Goal: Find specific page/section: Find specific page/section

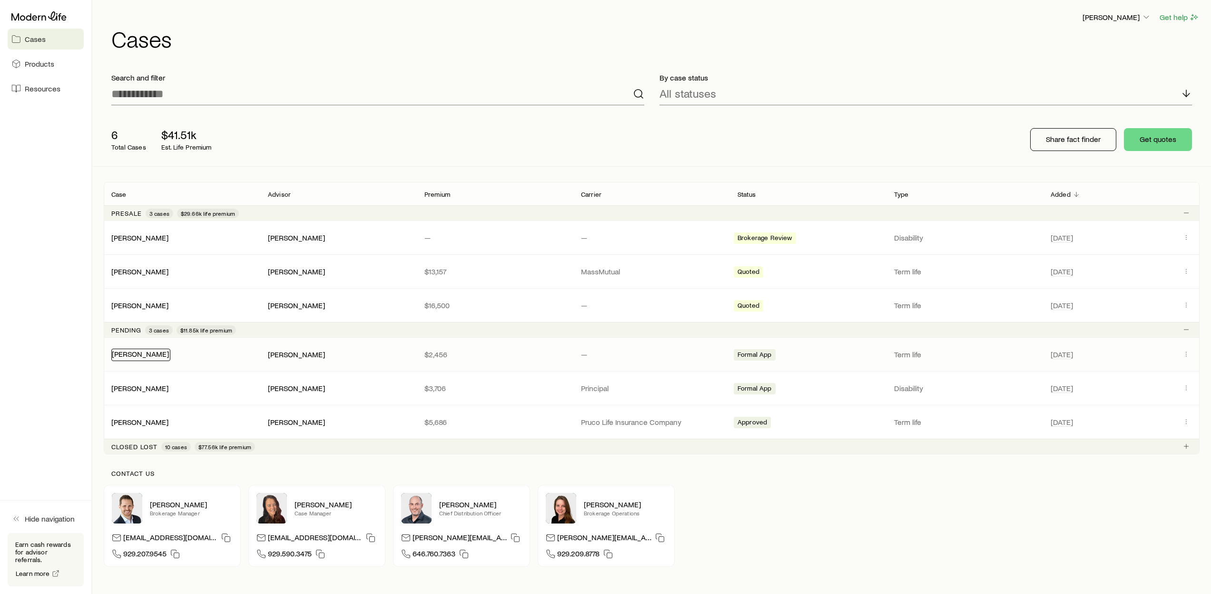
click at [146, 358] on div "[PERSON_NAME]" at bounding box center [140, 354] width 59 height 12
click at [140, 351] on link "[PERSON_NAME]" at bounding box center [140, 353] width 57 height 9
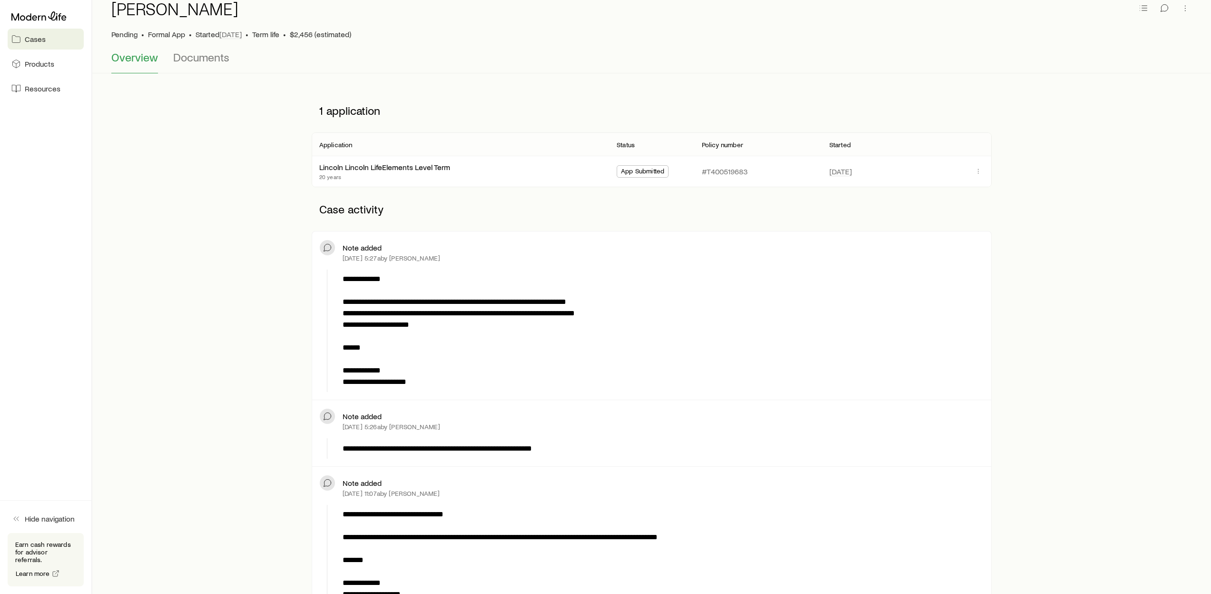
scroll to position [48, 0]
click at [192, 60] on span "Documents" at bounding box center [201, 56] width 56 height 13
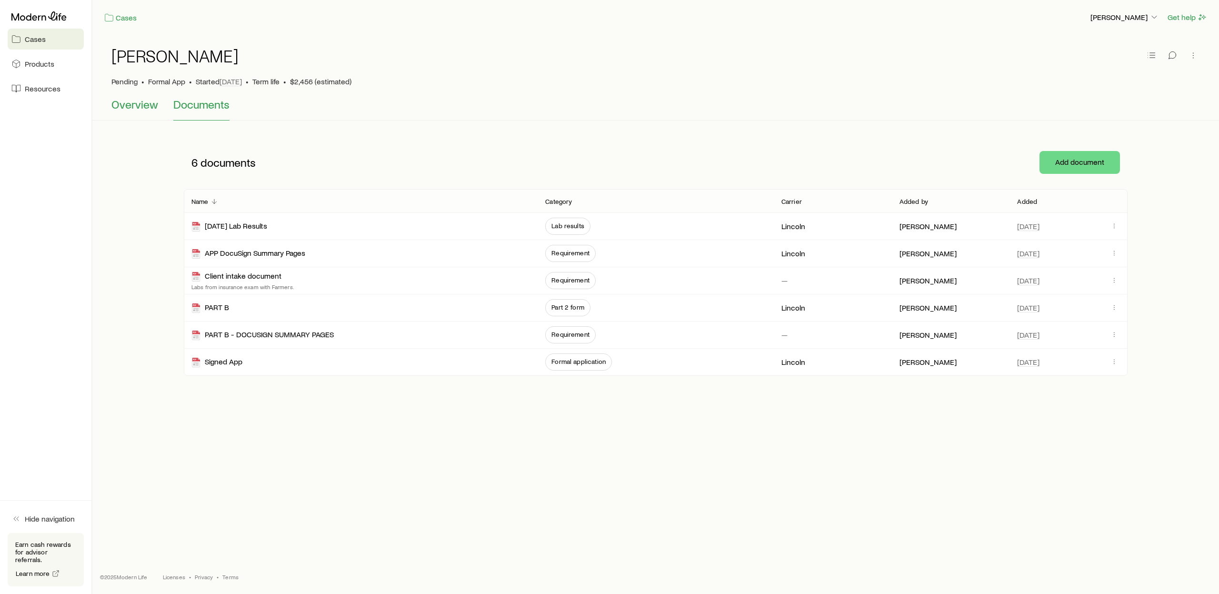
click at [142, 108] on span "Overview" at bounding box center [134, 104] width 47 height 13
